Goal: Navigation & Orientation: Find specific page/section

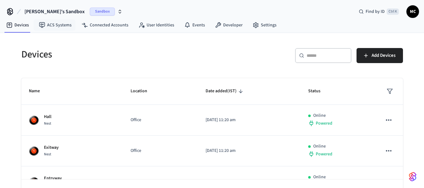
click at [75, 10] on button "[PERSON_NAME]'s Sandbox Sandbox" at bounding box center [74, 11] width 102 height 13
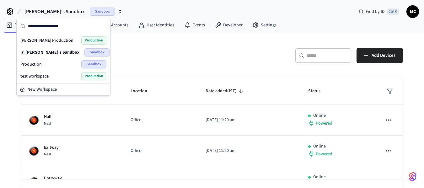
click at [51, 61] on div "Production Sandbox" at bounding box center [63, 64] width 86 height 8
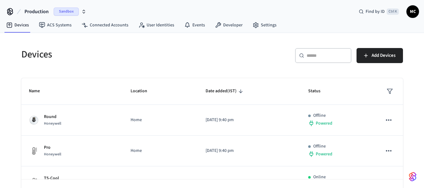
click at [63, 11] on span "Sandbox" at bounding box center [66, 12] width 25 height 8
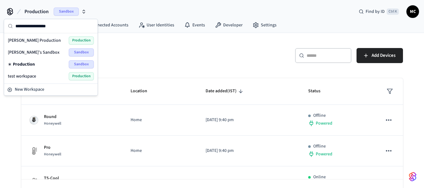
click at [14, 64] on span "Production" at bounding box center [24, 64] width 22 height 6
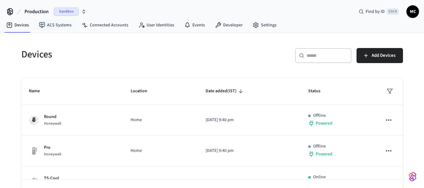
click at [51, 15] on button "Production Sandbox" at bounding box center [56, 11] width 66 height 13
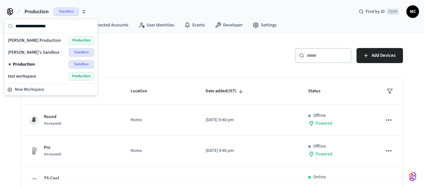
click at [39, 39] on span "[PERSON_NAME] Production" at bounding box center [34, 40] width 53 height 6
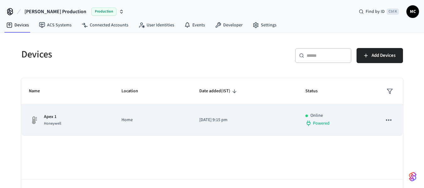
click at [117, 118] on td "Home" at bounding box center [153, 120] width 78 height 31
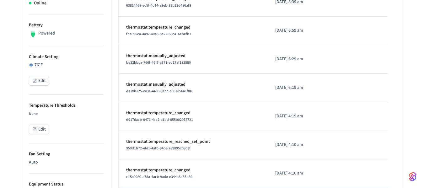
scroll to position [86, 0]
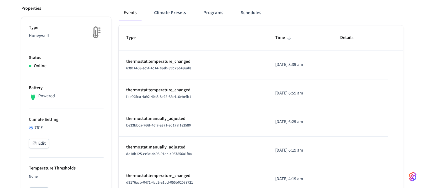
click at [40, 98] on p "Powered" at bounding box center [46, 96] width 17 height 7
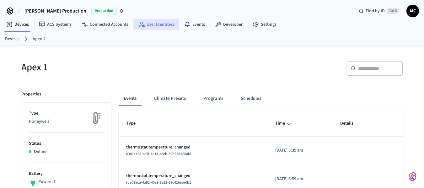
scroll to position [0, 0]
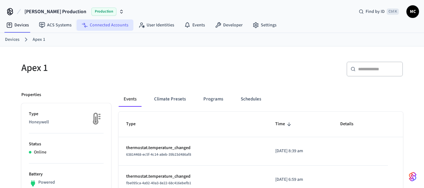
click at [93, 24] on link "Connected Accounts" at bounding box center [105, 24] width 57 height 11
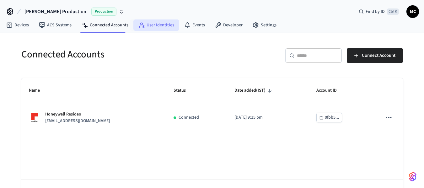
click at [144, 25] on link "User Identities" at bounding box center [156, 24] width 46 height 11
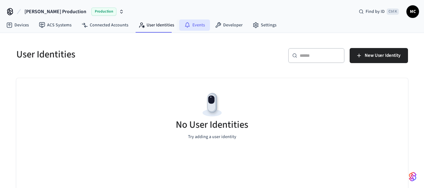
click at [199, 24] on link "Events" at bounding box center [194, 24] width 31 height 11
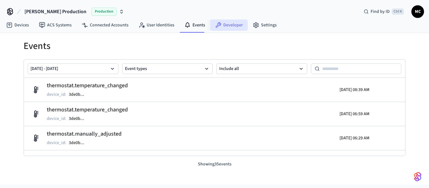
click at [232, 22] on link "Developer" at bounding box center [229, 24] width 38 height 11
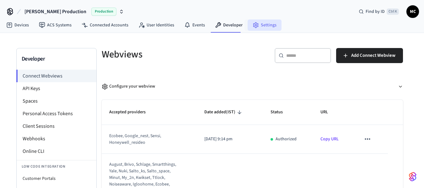
click at [257, 22] on link "Settings" at bounding box center [265, 24] width 34 height 11
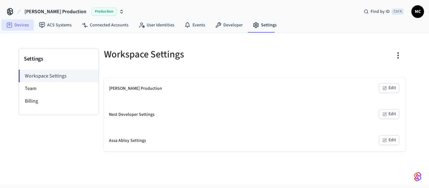
click at [21, 23] on link "Devices" at bounding box center [17, 24] width 33 height 11
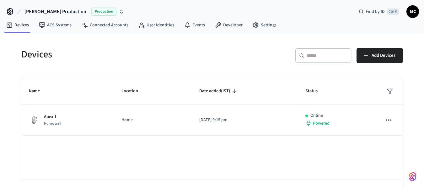
click at [76, 46] on div "Devices" at bounding box center [111, 55] width 195 height 28
click at [48, 26] on link "ACS Systems" at bounding box center [55, 24] width 43 height 11
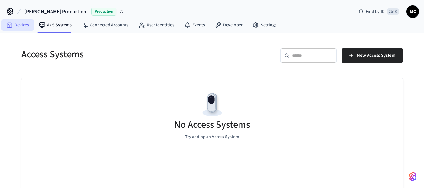
click at [20, 25] on link "Devices" at bounding box center [17, 24] width 33 height 11
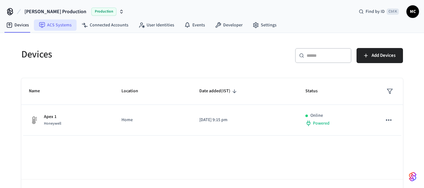
click at [61, 29] on link "ACS Systems" at bounding box center [55, 24] width 43 height 11
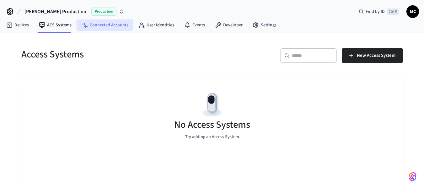
click at [87, 21] on link "Connected Accounts" at bounding box center [105, 24] width 57 height 11
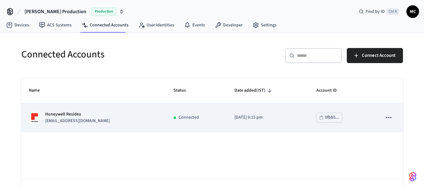
click at [396, 118] on td "sticky table" at bounding box center [389, 117] width 28 height 29
click at [389, 118] on icon "sticky table" at bounding box center [388, 117] width 5 height 1
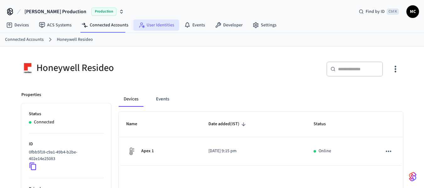
click at [141, 24] on icon at bounding box center [141, 25] width 6 height 6
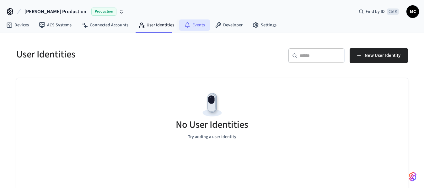
click at [201, 25] on link "Events" at bounding box center [194, 24] width 31 height 11
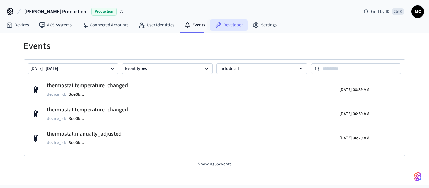
click at [219, 24] on link "Developer" at bounding box center [229, 24] width 38 height 11
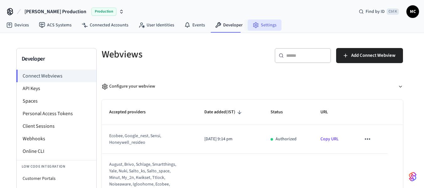
click at [263, 27] on link "Settings" at bounding box center [265, 24] width 34 height 11
